Goal: Information Seeking & Learning: Learn about a topic

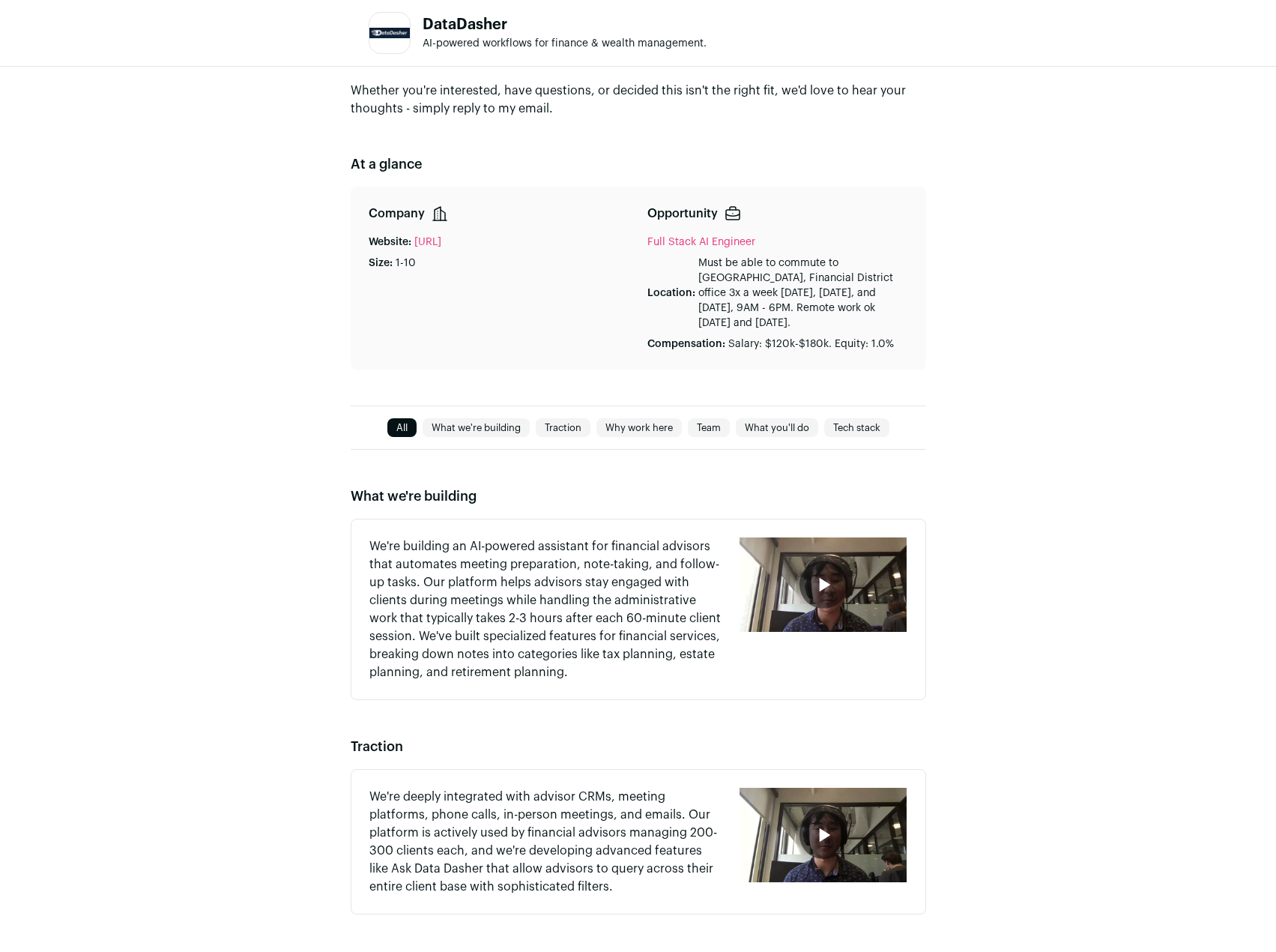
scroll to position [150, 0]
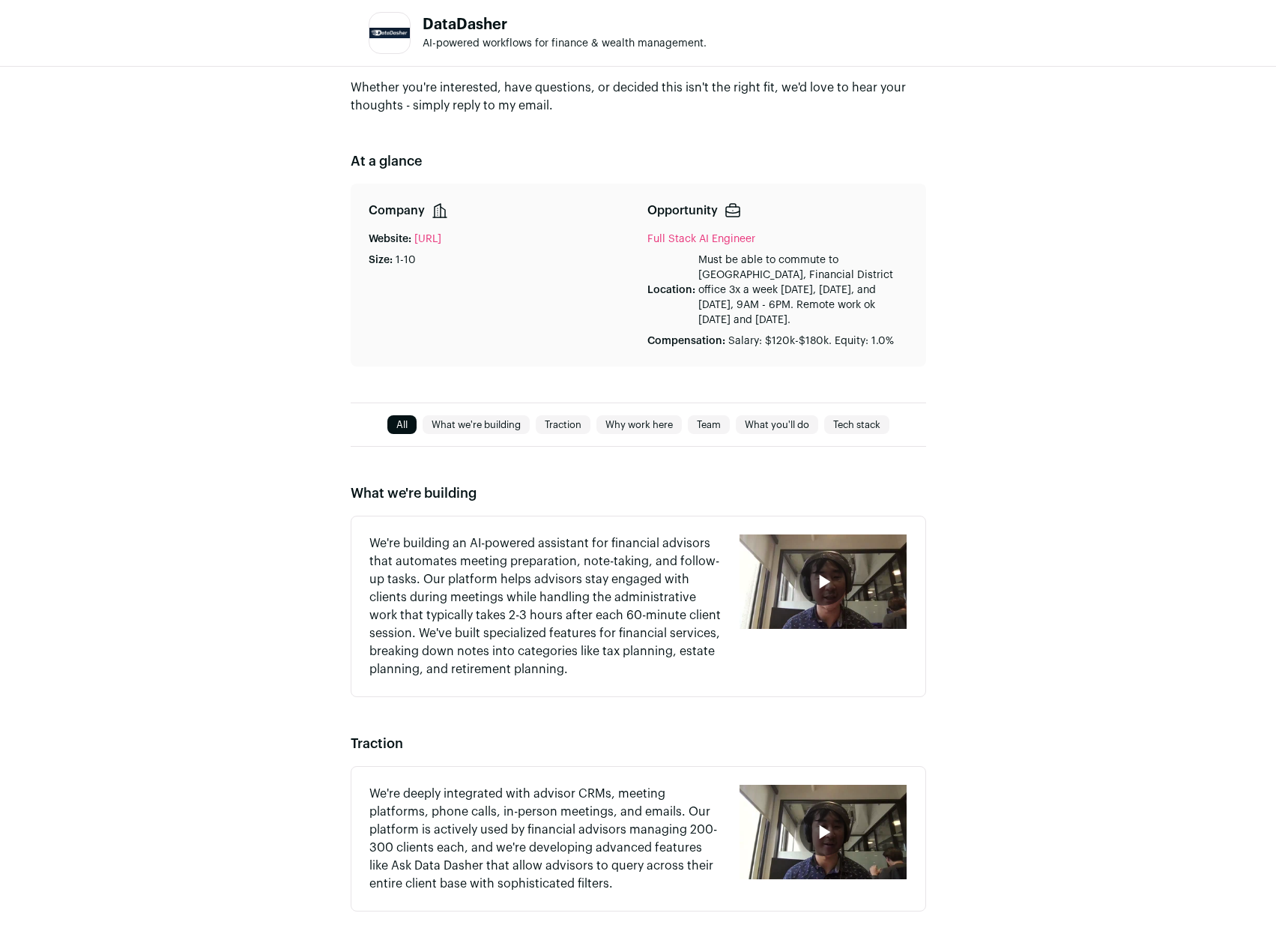
click at [817, 578] on icon "button" at bounding box center [823, 581] width 24 height 24
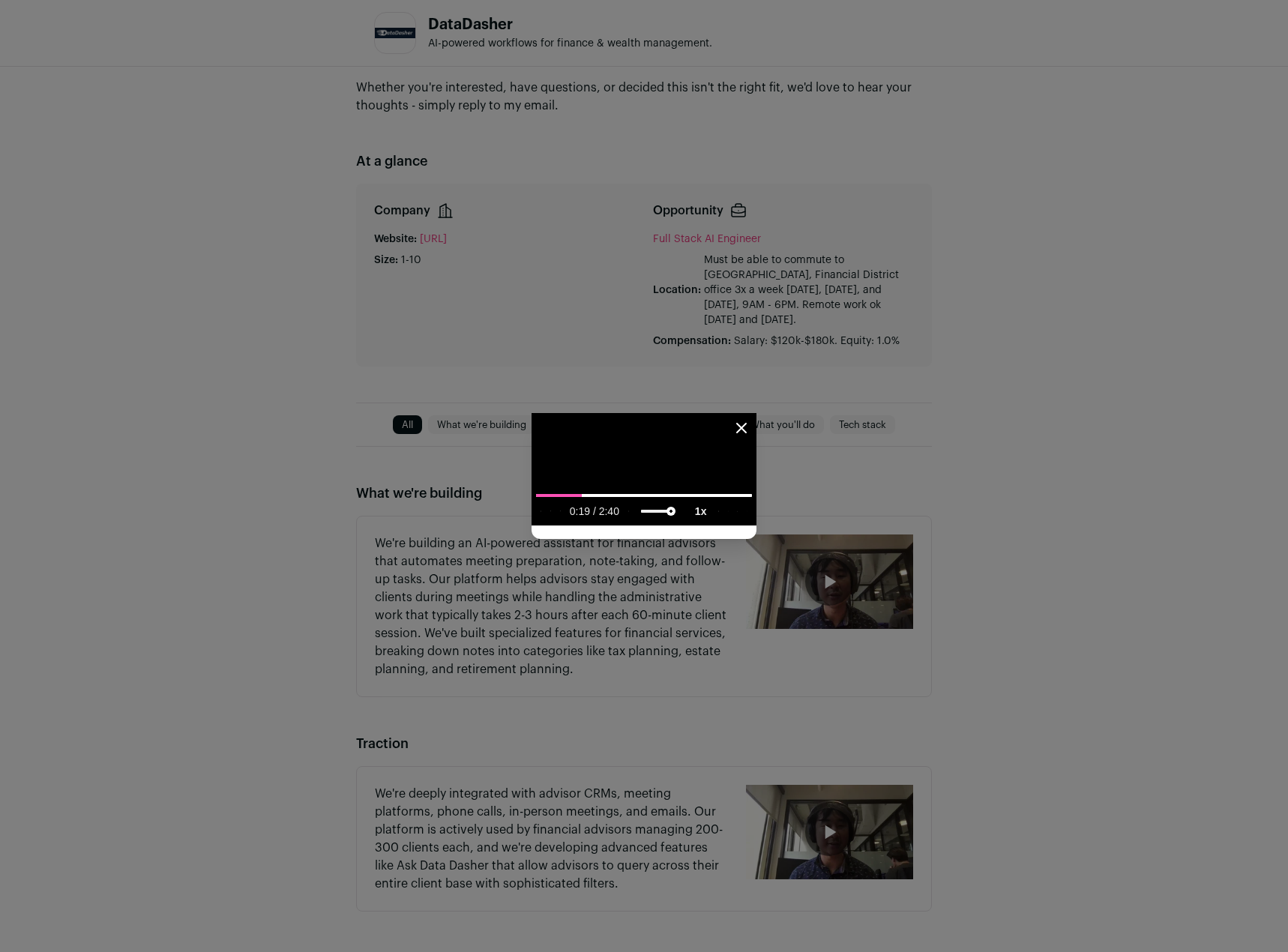
click at [536, 504] on input "seek" at bounding box center [643, 495] width 216 height 19
click at [561, 504] on input "seek" at bounding box center [643, 495] width 216 height 19
click at [724, 504] on input "seek" at bounding box center [643, 495] width 216 height 19
click at [751, 504] on input "seek" at bounding box center [643, 495] width 216 height 19
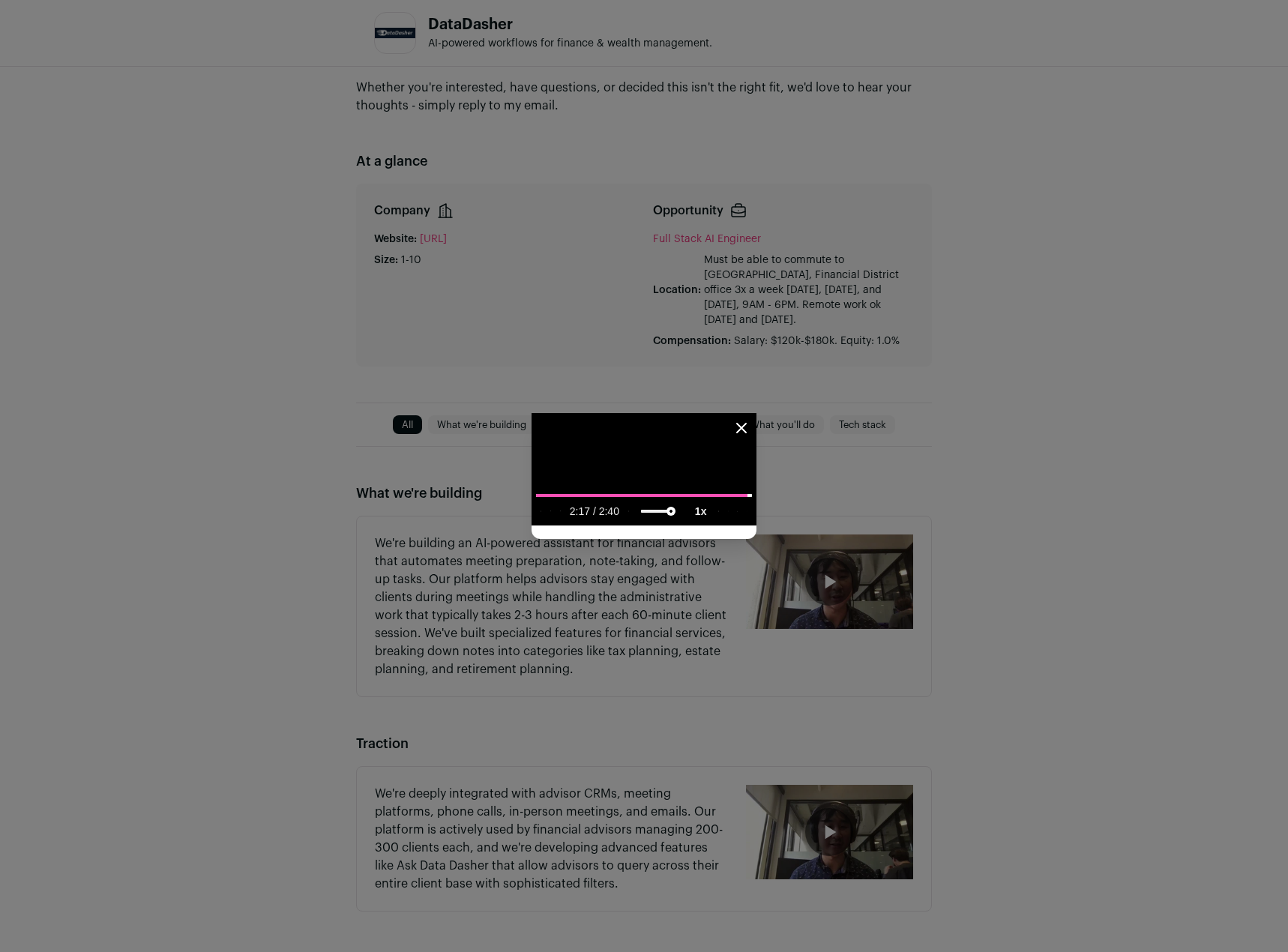
type input "**********"
click at [751, 504] on input "seek" at bounding box center [643, 495] width 216 height 19
click at [961, 840] on div "Close modal via background" at bounding box center [644, 476] width 1288 height 952
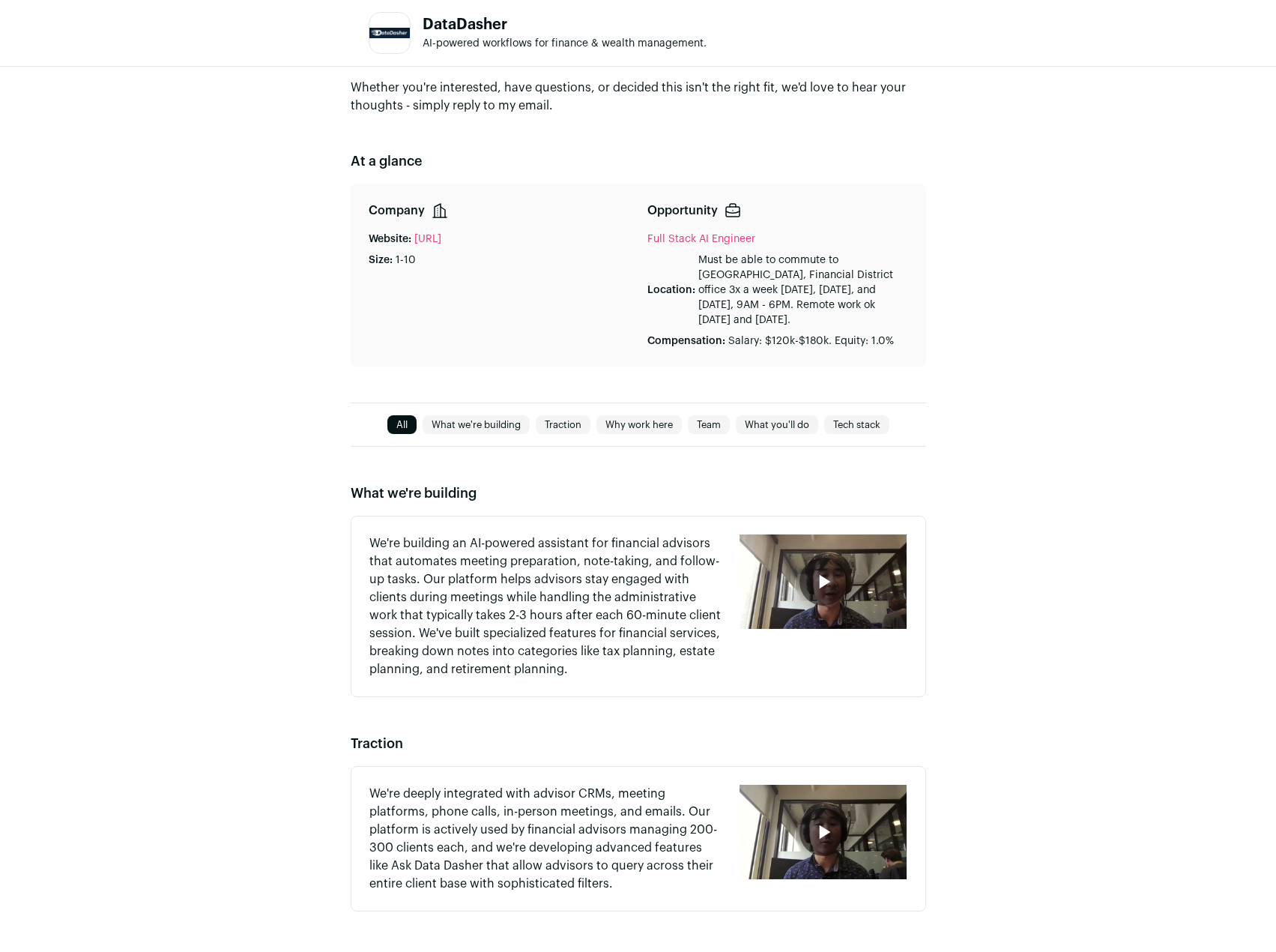
click at [791, 305] on p "Must be able to commute to [GEOGRAPHIC_DATA], Financial District office 3x a we…" at bounding box center [803, 290] width 210 height 75
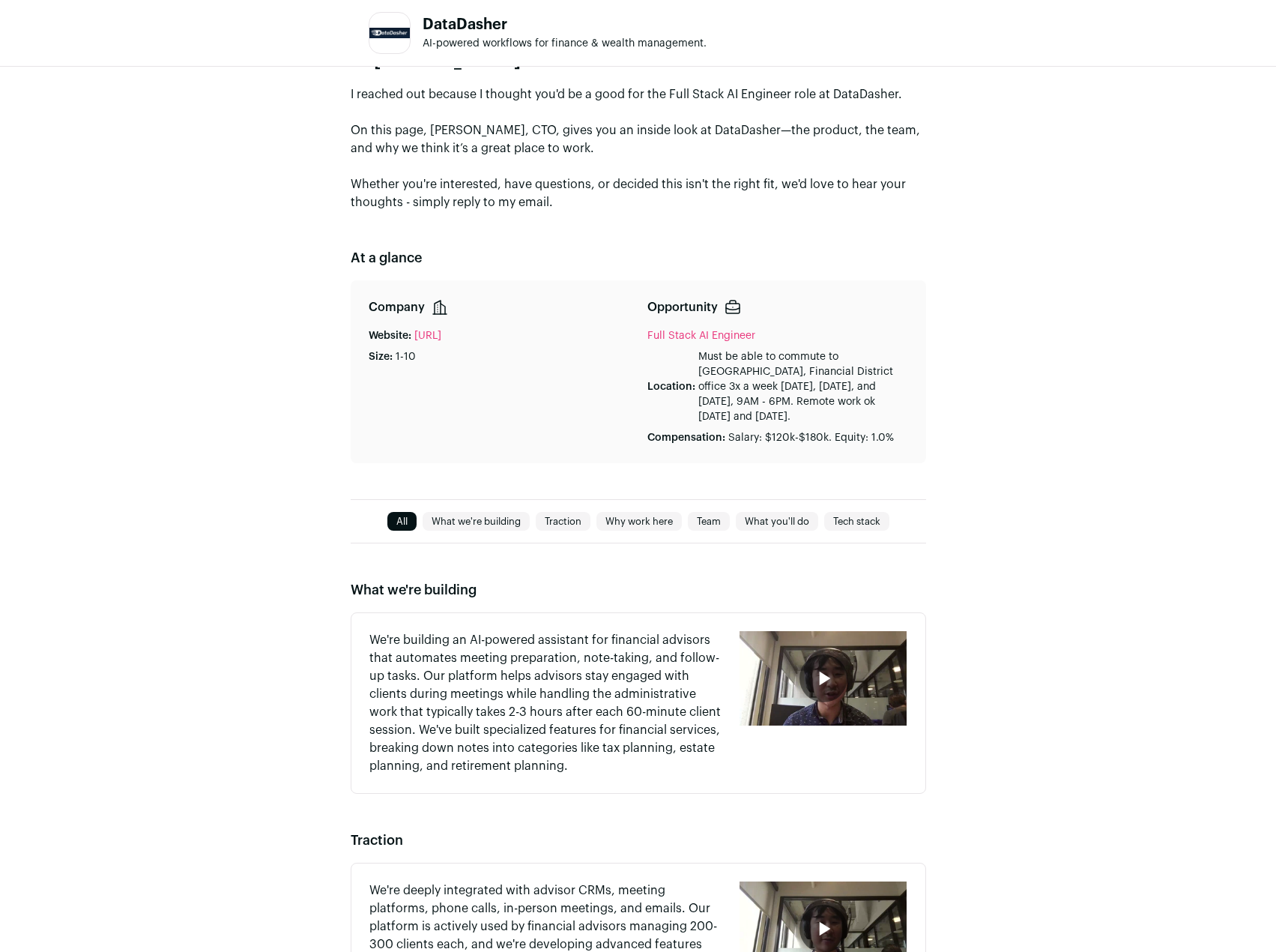
scroll to position [0, 0]
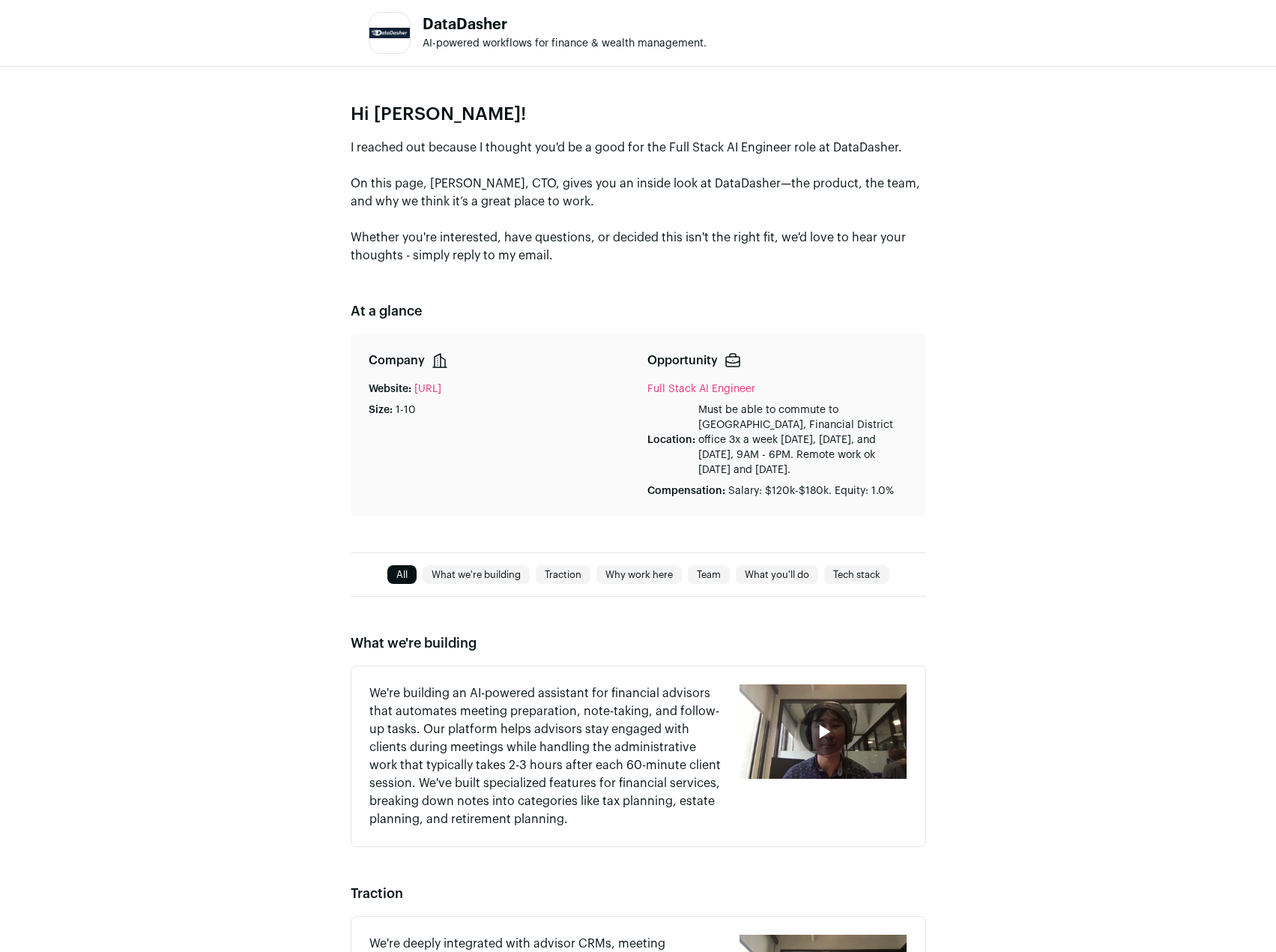
click at [1126, 322] on div "Hi [PERSON_NAME]! I reached out because I thought you'd be a good for the Full …" at bounding box center [638, 310] width 1276 height 486
